Goal: Information Seeking & Learning: Understand process/instructions

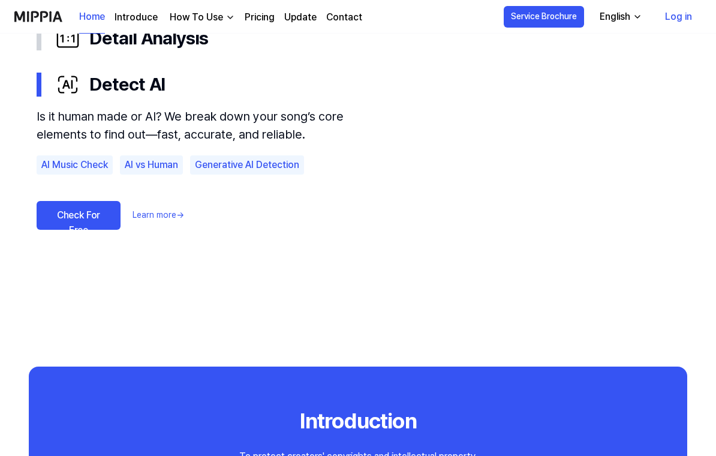
scroll to position [825, 0]
click at [220, 14] on div "How To Use" at bounding box center [196, 17] width 58 height 14
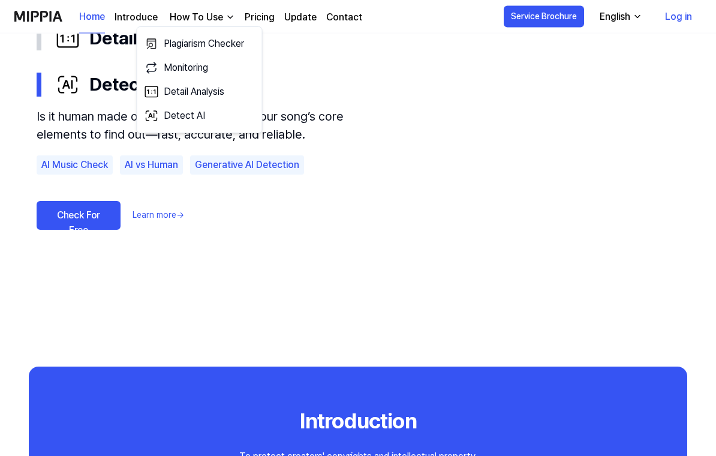
scroll to position [826, 0]
click at [257, 17] on link "Pricing" at bounding box center [260, 17] width 30 height 14
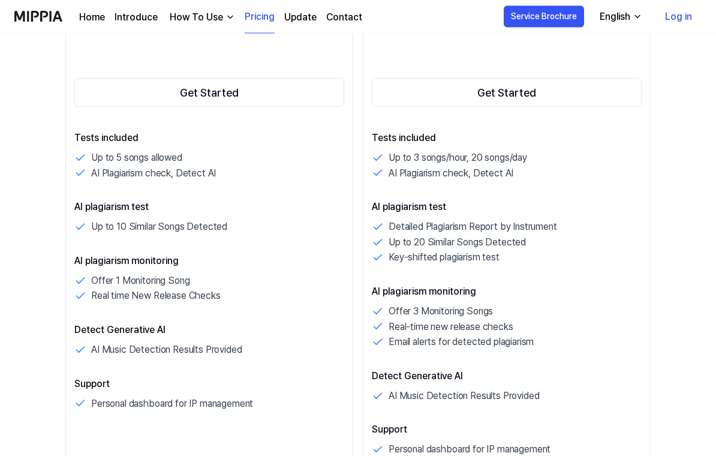
scroll to position [256, 0]
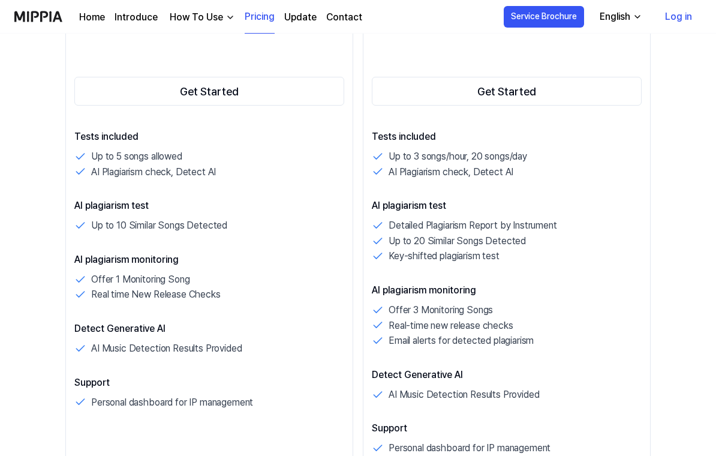
click at [495, 387] on p "AI Music Detection Results Provided" at bounding box center [463, 395] width 150 height 16
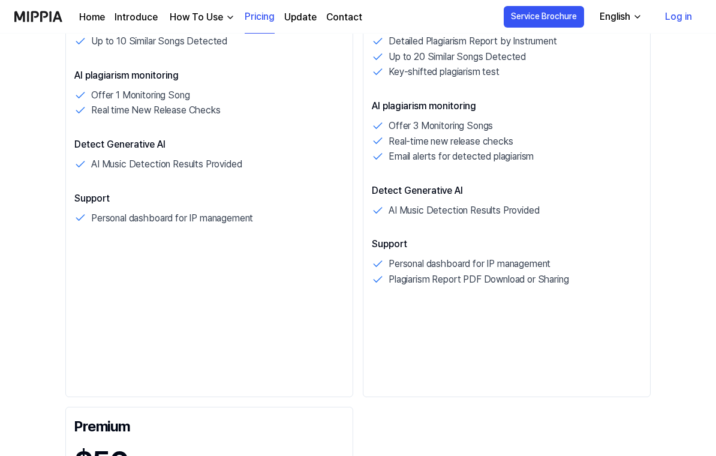
scroll to position [0, 0]
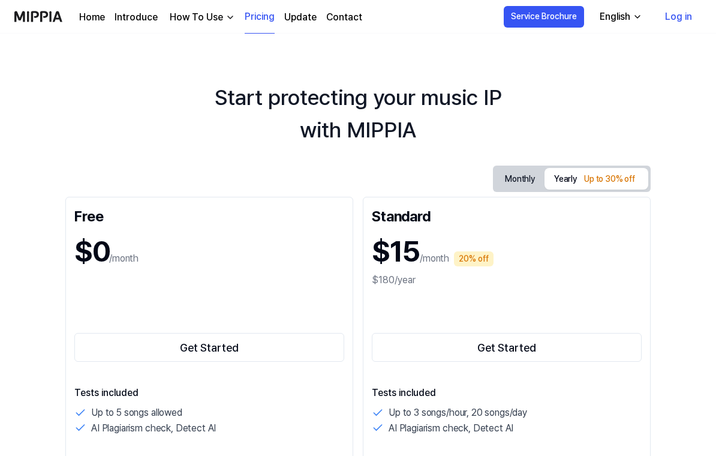
click at [300, 20] on link "Update" at bounding box center [300, 17] width 32 height 14
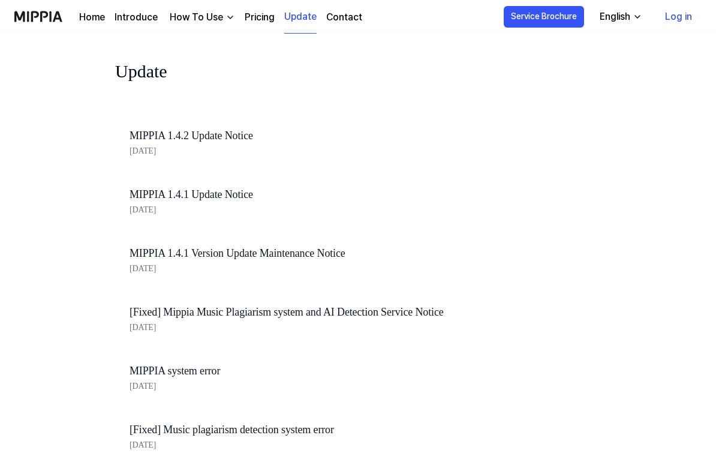
click at [208, 19] on div "How To Use" at bounding box center [196, 17] width 58 height 14
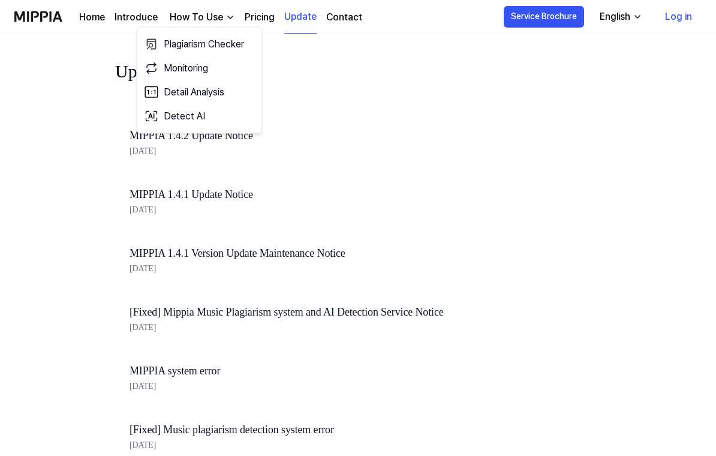
click at [219, 44] on link "Plagiarism Checker" at bounding box center [199, 44] width 115 height 24
